Goal: Task Accomplishment & Management: Use online tool/utility

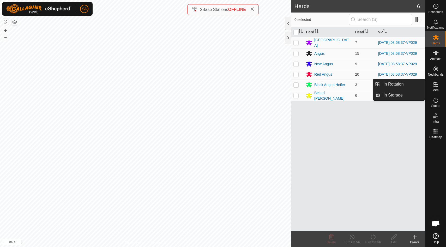
click at [437, 84] on icon at bounding box center [435, 84] width 5 height 5
click at [398, 82] on link "In Rotation" at bounding box center [402, 84] width 45 height 10
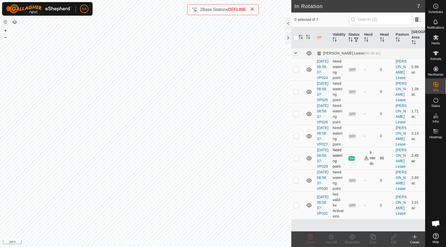
click at [295, 160] on p-checkbox at bounding box center [295, 158] width 5 height 4
checkbox input "true"
click at [374, 236] on icon at bounding box center [372, 236] width 7 height 6
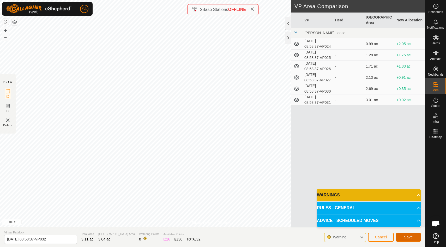
click at [410, 238] on span "Save" at bounding box center [408, 237] width 9 height 4
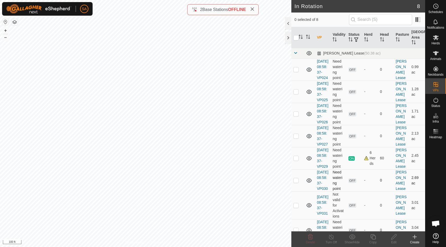
click at [296, 182] on p-checkbox at bounding box center [295, 180] width 5 height 4
click at [297, 182] on p-checkbox at bounding box center [295, 180] width 5 height 4
checkbox input "false"
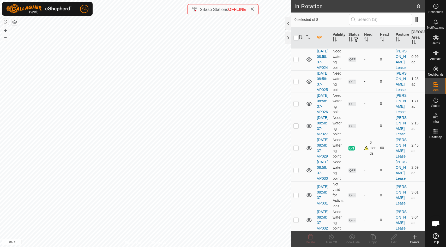
scroll to position [39, 0]
click at [298, 197] on p-checkbox at bounding box center [295, 195] width 5 height 4
checkbox input "false"
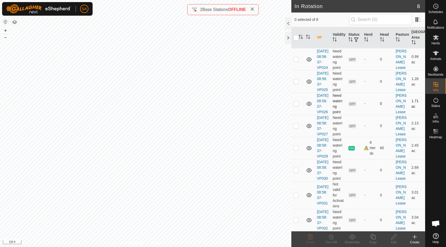
click at [296, 101] on p-checkbox at bounding box center [295, 103] width 5 height 4
checkbox input "false"
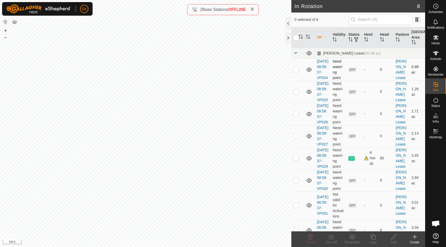
click at [296, 71] on p-checkbox at bounding box center [295, 69] width 5 height 4
checkbox input "false"
click at [297, 94] on p-checkbox at bounding box center [295, 91] width 5 height 4
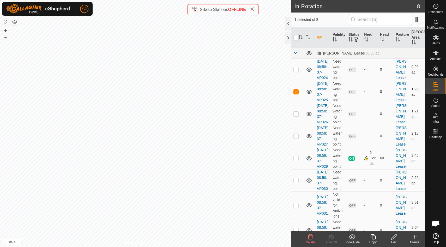
checkbox input "false"
click at [297, 116] on p-checkbox at bounding box center [295, 114] width 5 height 4
checkbox input "false"
click at [296, 138] on p-checkbox at bounding box center [295, 136] width 5 height 4
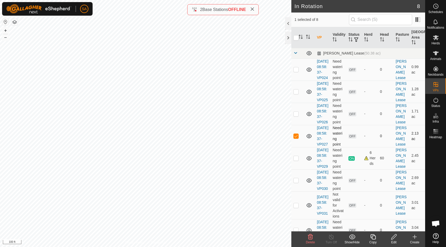
click at [296, 138] on p-checkbox at bounding box center [295, 136] width 5 height 4
checkbox input "false"
click at [297, 182] on p-checkbox at bounding box center [295, 180] width 5 height 4
checkbox input "true"
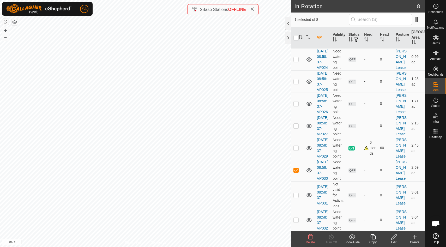
scroll to position [47, 0]
click at [297, 193] on p-checkbox at bounding box center [295, 195] width 5 height 4
checkbox input "true"
click at [295, 220] on p-checkbox at bounding box center [295, 220] width 5 height 4
checkbox input "true"
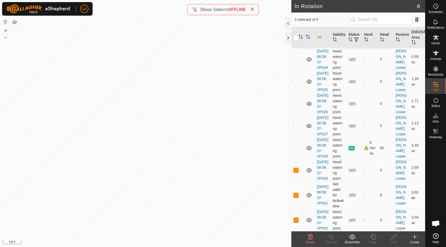
click at [296, 193] on p-checkbox at bounding box center [295, 195] width 5 height 4
checkbox input "false"
click at [295, 168] on p-checkbox at bounding box center [295, 170] width 5 height 4
checkbox input "false"
click at [393, 238] on icon at bounding box center [393, 236] width 5 height 5
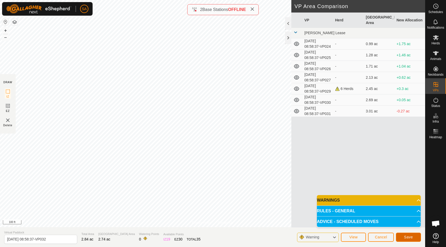
click at [409, 237] on span "Save" at bounding box center [408, 237] width 9 height 4
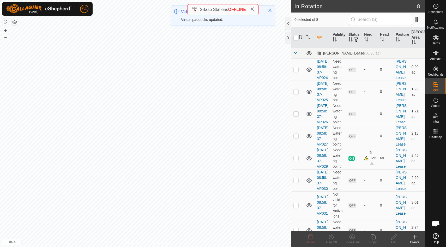
click at [415, 237] on icon at bounding box center [414, 237] width 4 height 0
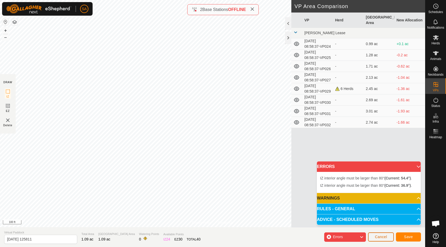
click at [380, 236] on span "Cancel" at bounding box center [380, 236] width 12 height 4
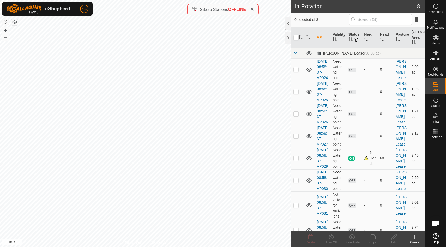
click at [296, 182] on p-checkbox at bounding box center [295, 180] width 5 height 4
checkbox input "false"
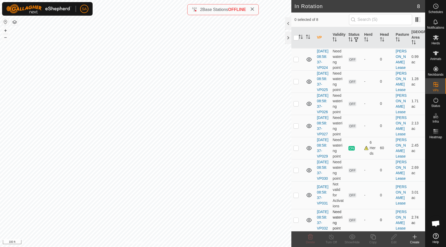
click at [296, 218] on p-checkbox at bounding box center [295, 220] width 5 height 4
checkbox input "true"
click at [394, 238] on icon at bounding box center [393, 236] width 7 height 6
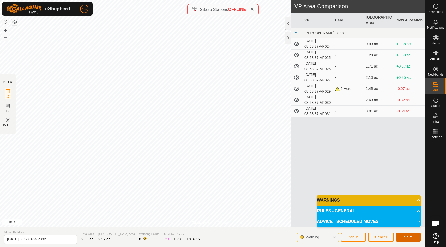
click at [408, 237] on span "Save" at bounding box center [408, 237] width 9 height 4
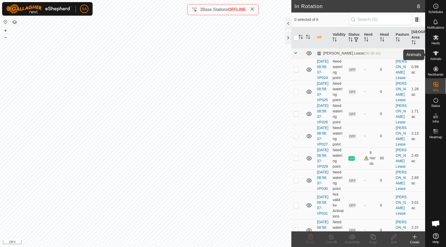
click at [437, 53] on icon at bounding box center [435, 53] width 6 height 6
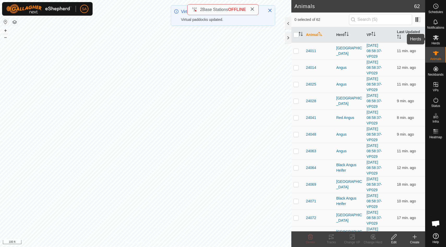
click at [435, 40] on icon at bounding box center [435, 37] width 6 height 6
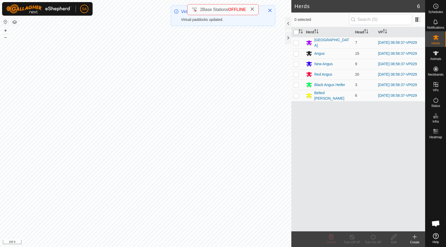
click at [296, 32] on input "checkbox" at bounding box center [295, 32] width 5 height 5
checkbox input "true"
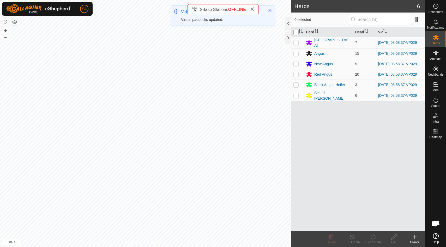
checkbox input "true"
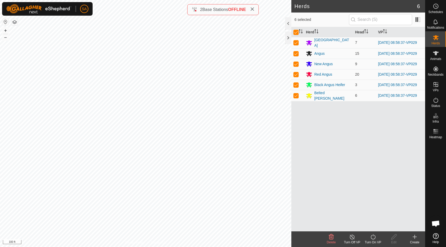
click at [373, 236] on icon at bounding box center [372, 236] width 7 height 6
click at [373, 224] on link "Now" at bounding box center [388, 225] width 52 height 10
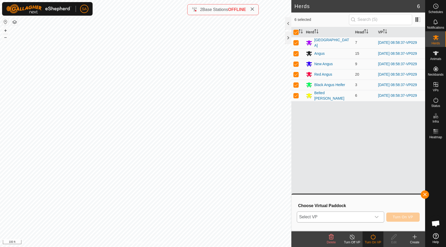
click at [376, 217] on icon "dropdown trigger" at bounding box center [376, 217] width 4 height 4
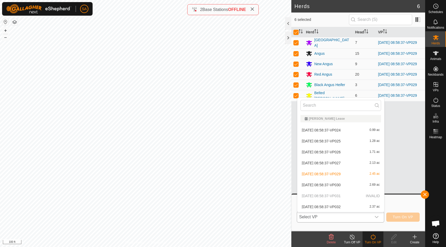
click at [373, 207] on li "[DATE] 08:58:37-VP032 2.37 ac" at bounding box center [340, 206] width 87 height 10
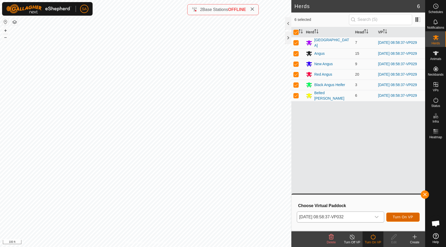
click at [399, 216] on span "Turn On VP" at bounding box center [402, 217] width 20 height 4
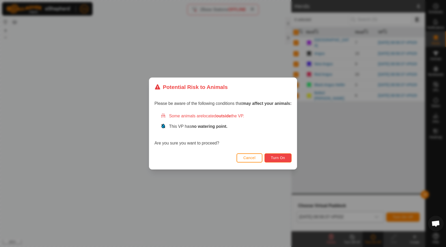
click at [280, 158] on span "Turn On" at bounding box center [278, 158] width 14 height 4
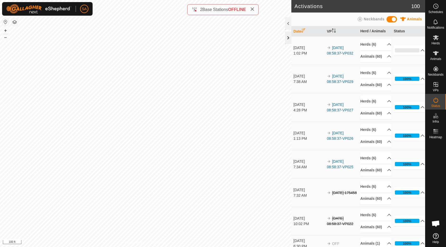
click at [288, 36] on div at bounding box center [288, 38] width 6 height 13
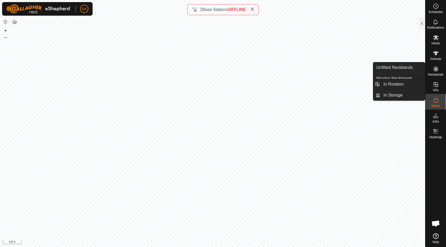
click at [436, 85] on icon at bounding box center [435, 84] width 6 height 6
click at [412, 85] on link "In Rotation" at bounding box center [402, 84] width 45 height 10
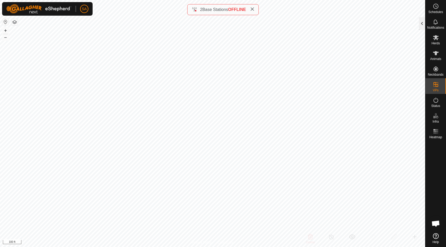
click at [421, 26] on div at bounding box center [421, 23] width 6 height 13
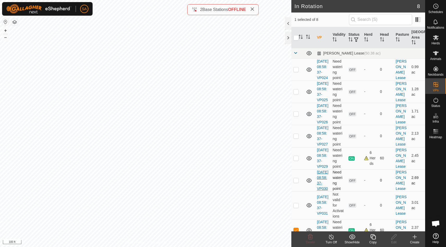
scroll to position [48, 0]
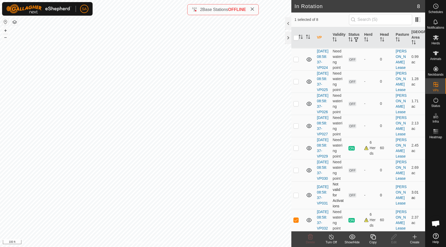
click at [296, 193] on p-checkbox at bounding box center [295, 195] width 5 height 4
click at [297, 193] on p-checkbox at bounding box center [295, 195] width 5 height 4
checkbox input "false"
click at [295, 218] on p-checkbox at bounding box center [295, 220] width 5 height 4
checkbox input "false"
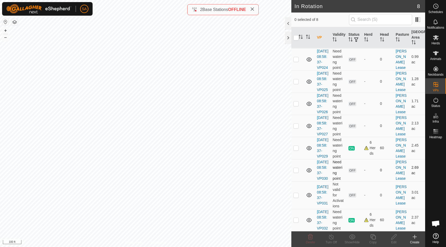
click at [298, 168] on p-checkbox at bounding box center [295, 170] width 5 height 4
checkbox input "false"
click at [296, 146] on p-checkbox at bounding box center [295, 148] width 5 height 4
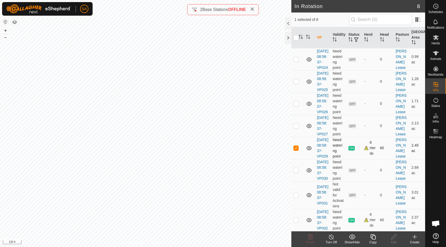
checkbox input "false"
click at [296, 218] on p-checkbox at bounding box center [295, 220] width 5 height 4
checkbox input "false"
click at [287, 38] on div at bounding box center [288, 38] width 6 height 13
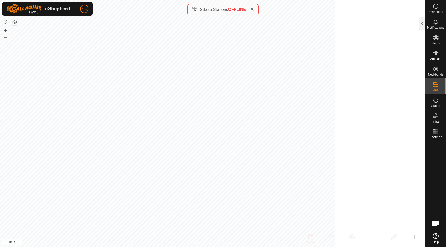
scroll to position [130, 0]
